Goal: Information Seeking & Learning: Obtain resource

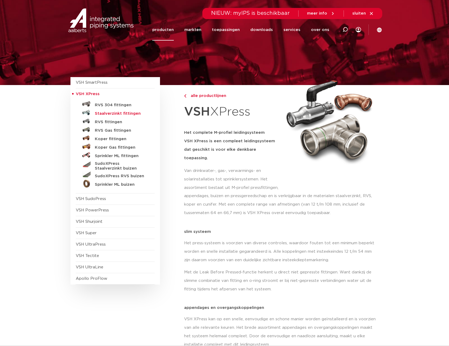
click at [108, 113] on h5 "Staalverzinkt fittingen" at bounding box center [121, 113] width 52 height 5
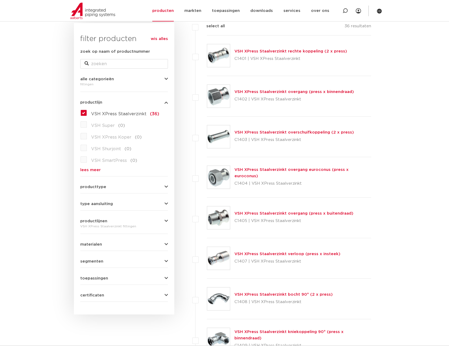
scroll to position [79, 0]
click at [261, 174] on link "VSH XPress Staalverzinkt overgang euroconus (press x euroconus)" at bounding box center [291, 172] width 114 height 10
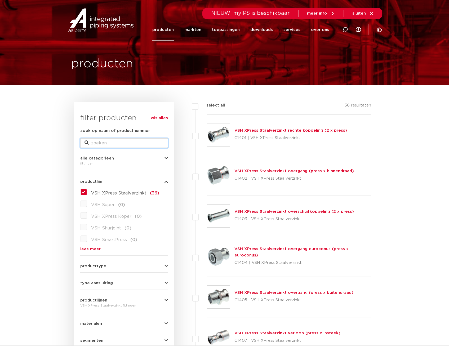
click at [108, 144] on input "zoek op naam of productnummer" at bounding box center [124, 143] width 88 height 10
type input "superknel"
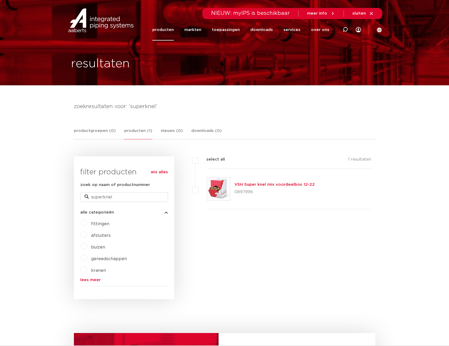
click at [102, 223] on span "fittingen" at bounding box center [100, 224] width 18 height 4
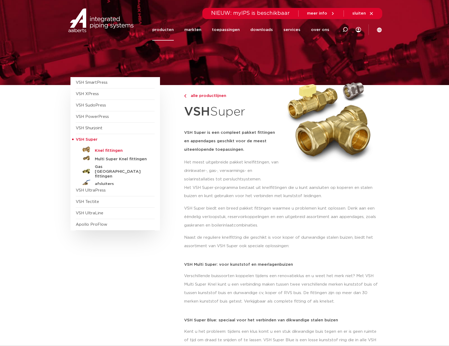
click at [112, 150] on h5 "Knel fittingen" at bounding box center [121, 150] width 52 height 5
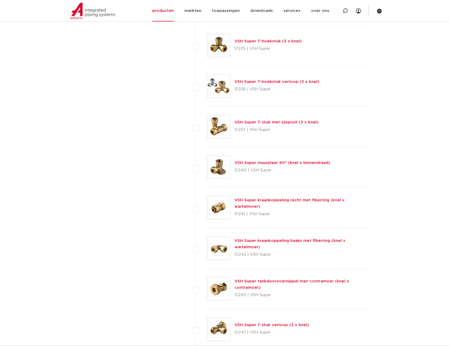
scroll to position [1139, 0]
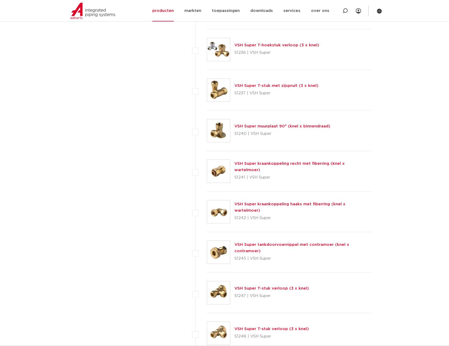
click at [260, 207] on link "VSH Super kraankoppeling haaks met fiberring (knel x wartelmoer)" at bounding box center [289, 207] width 111 height 10
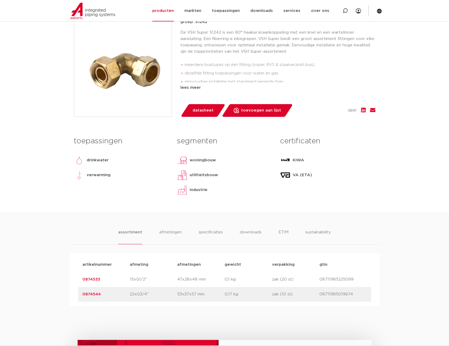
scroll to position [132, 0]
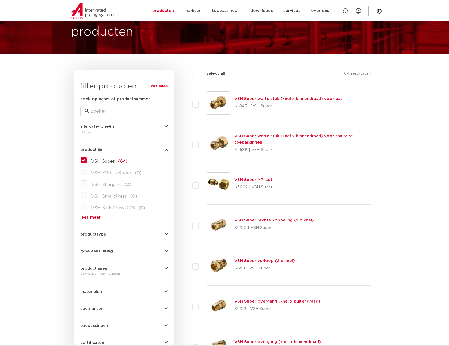
scroll to position [26, 0]
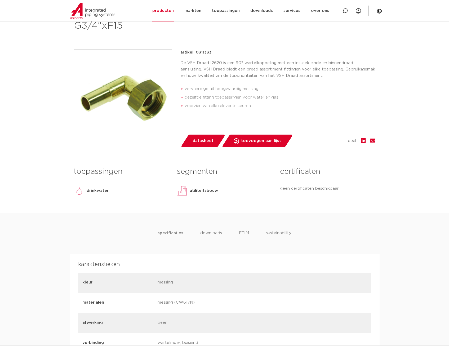
scroll to position [132, 0]
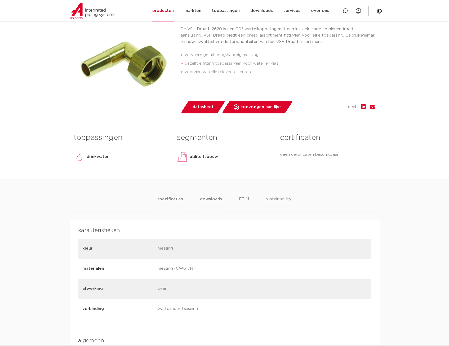
click at [214, 200] on li "downloads" at bounding box center [211, 203] width 22 height 15
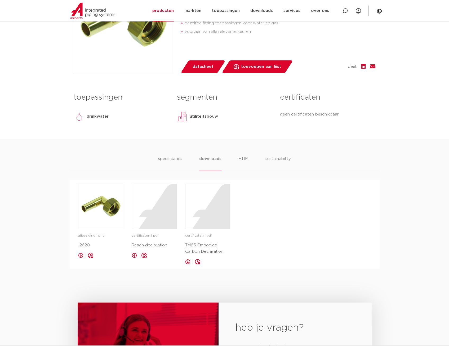
scroll to position [185, 0]
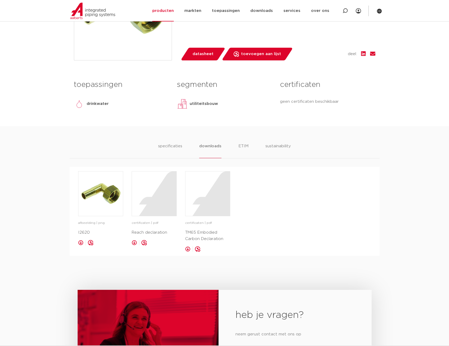
click at [211, 60] on link "datasheet" at bounding box center [202, 54] width 45 height 13
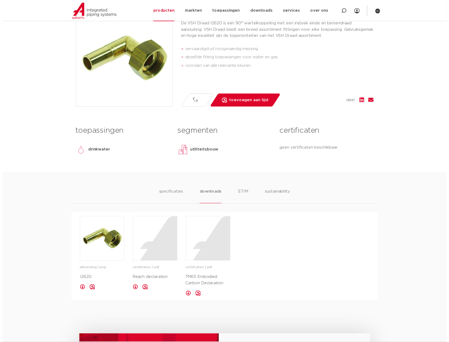
scroll to position [26, 0]
